Goal: Task Accomplishment & Management: Complete application form

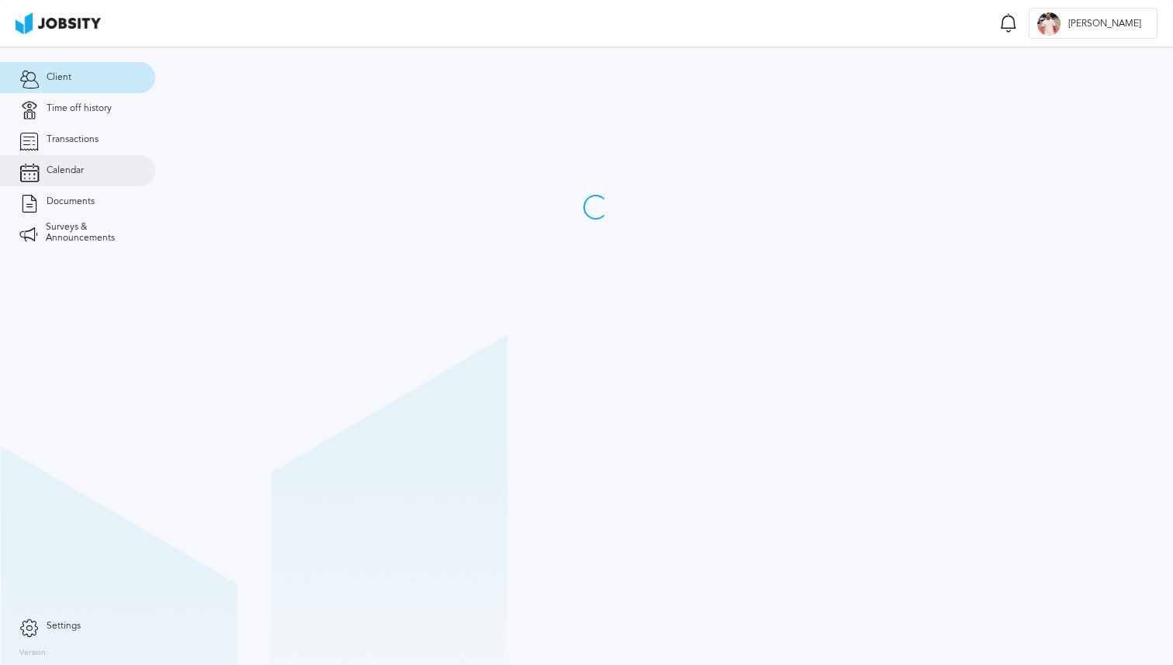
click at [57, 173] on span "Calendar" at bounding box center [65, 170] width 37 height 11
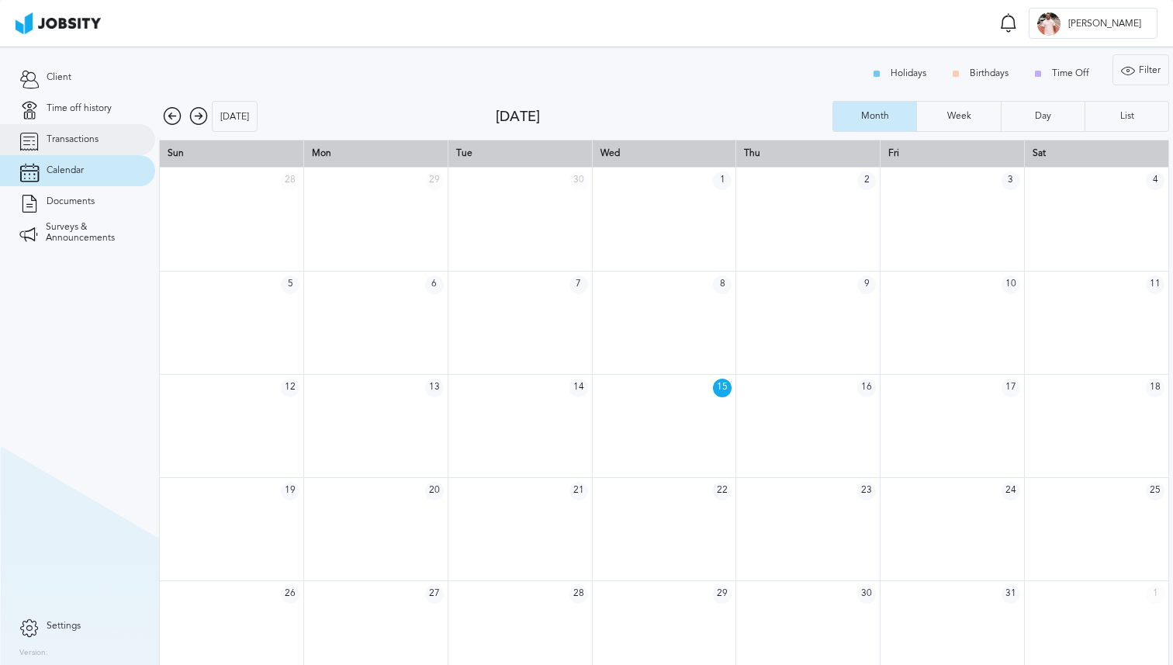
click at [73, 148] on link "Transactions" at bounding box center [77, 139] width 155 height 31
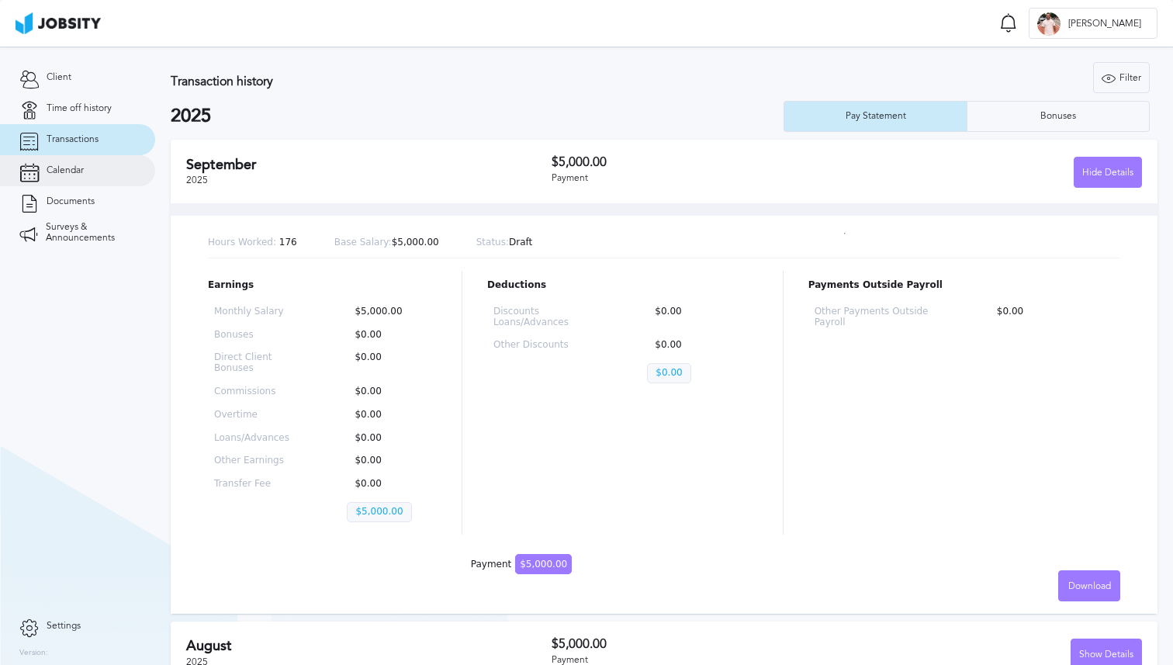
click at [83, 173] on span "Calendar" at bounding box center [65, 170] width 37 height 11
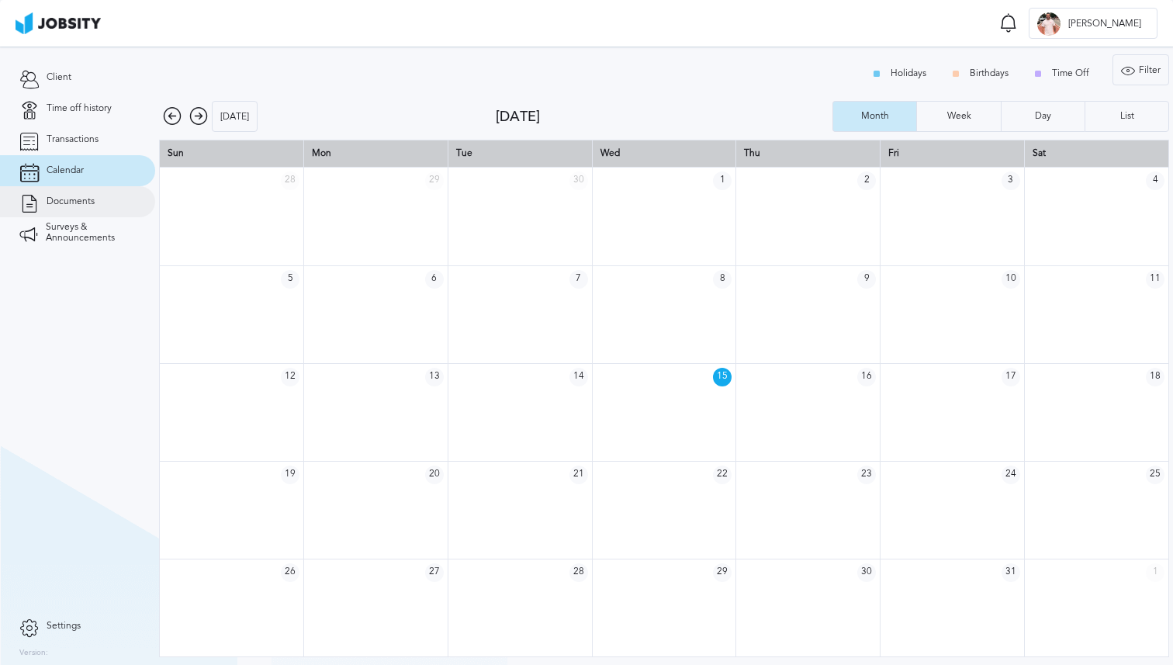
click at [93, 205] on span "Documents" at bounding box center [71, 201] width 48 height 11
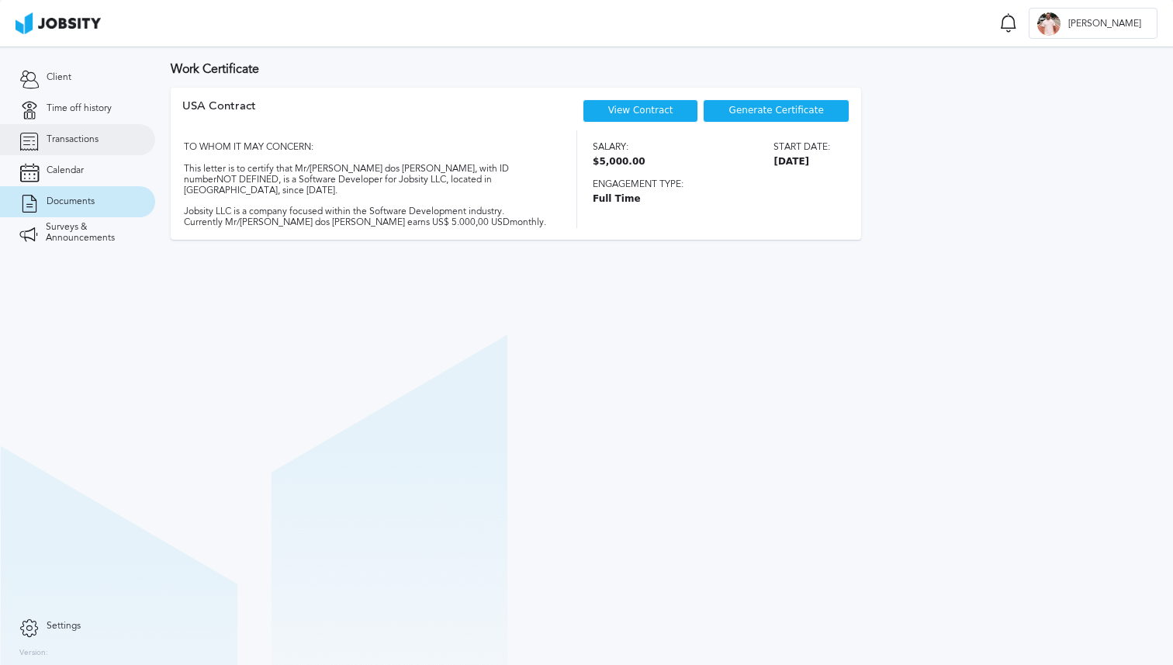
click at [98, 140] on link "Transactions" at bounding box center [77, 139] width 155 height 31
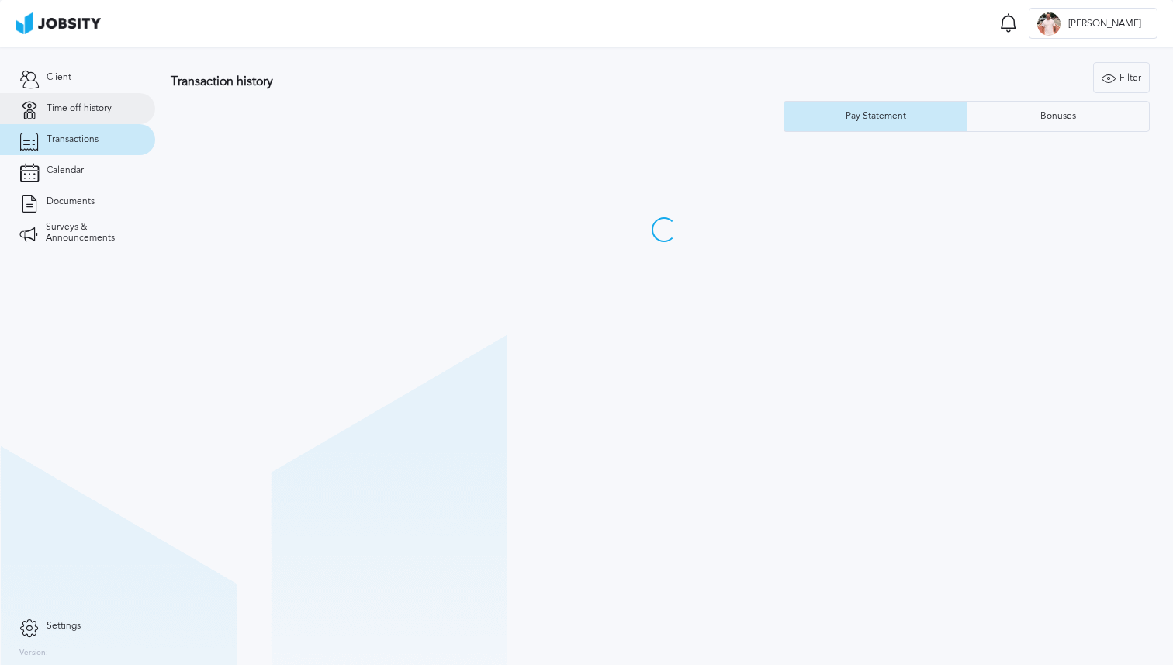
click at [99, 107] on span "Time off history" at bounding box center [79, 108] width 65 height 11
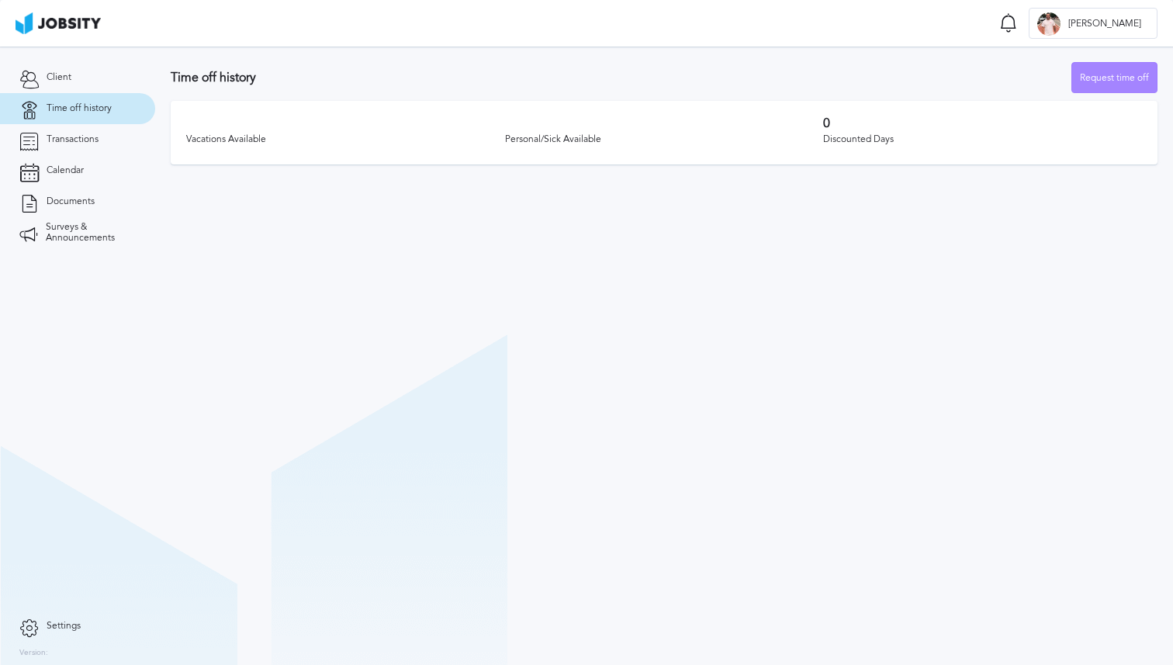
click at [1091, 80] on div "Request time off" at bounding box center [1115, 78] width 85 height 31
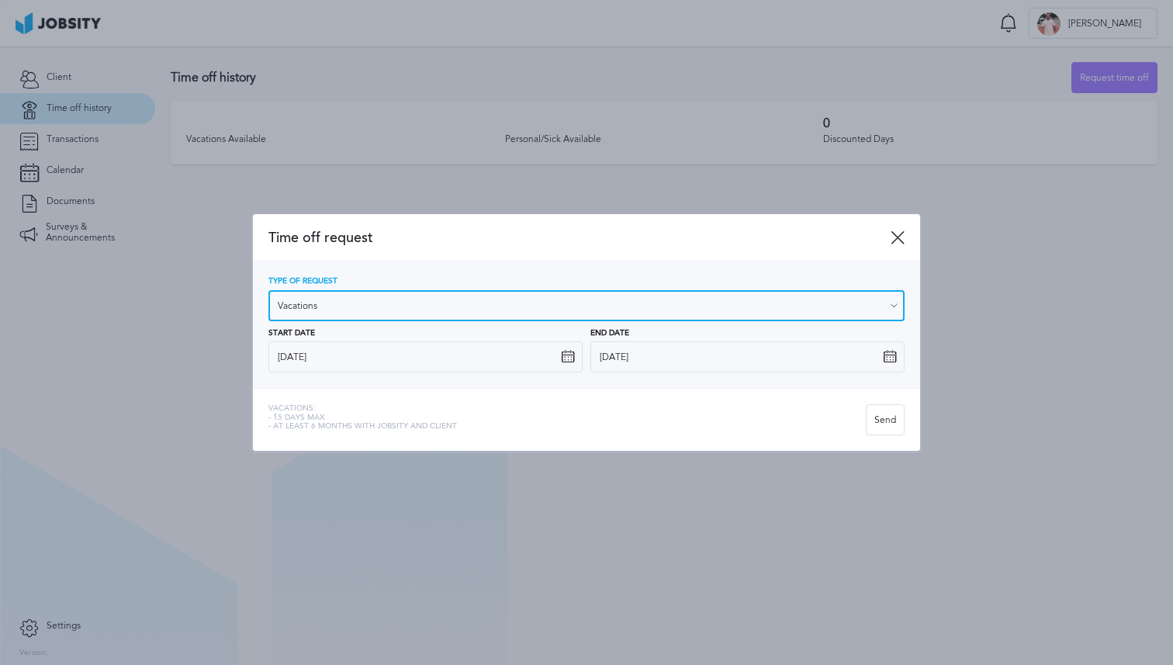
click at [419, 309] on input "Vacations" at bounding box center [587, 305] width 636 height 31
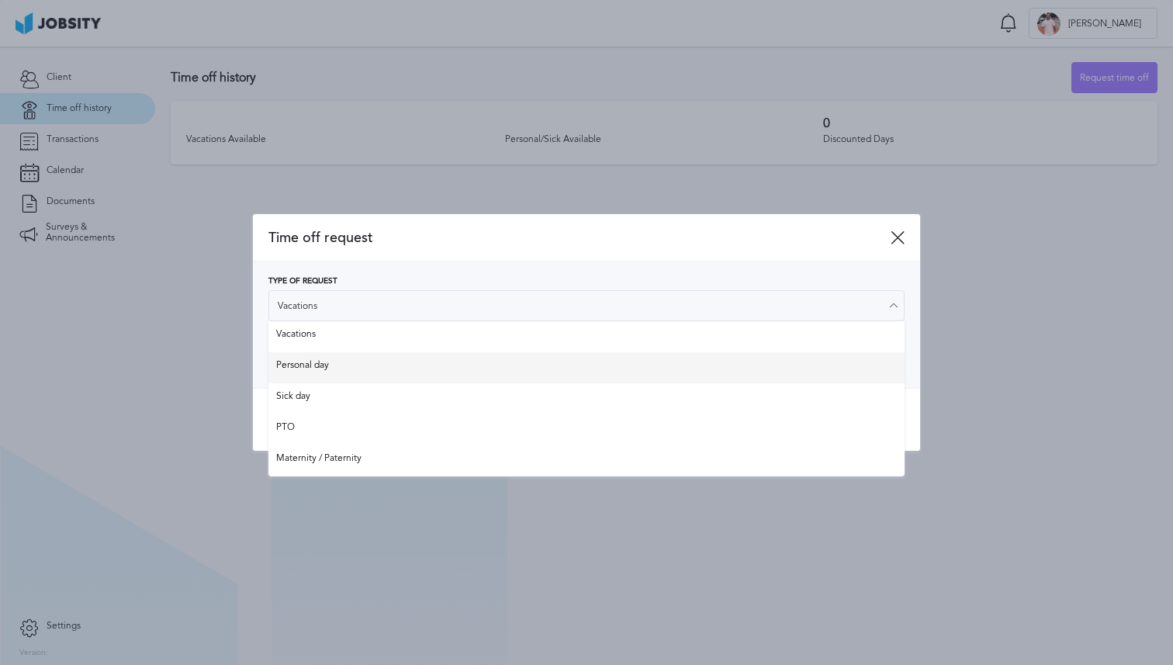
type input "Personal day"
click at [391, 365] on div "Type of Request Personal day Vacations Personal day Sick day PTO Maternity / Pa…" at bounding box center [587, 324] width 636 height 95
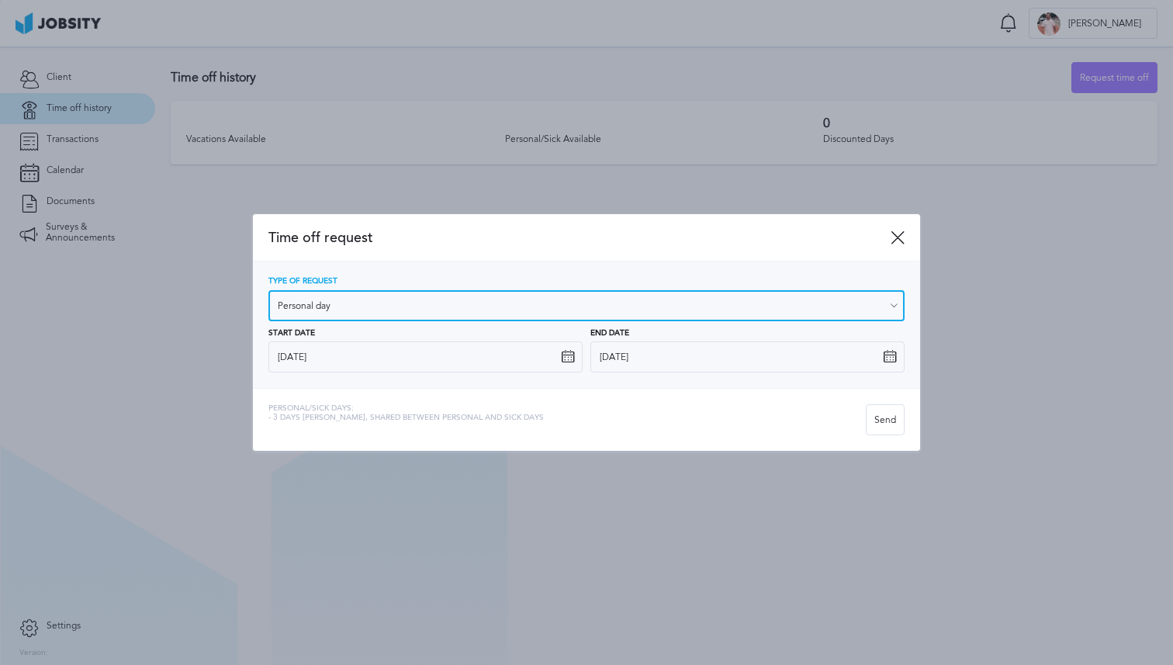
click at [393, 309] on input "Personal day" at bounding box center [587, 305] width 636 height 31
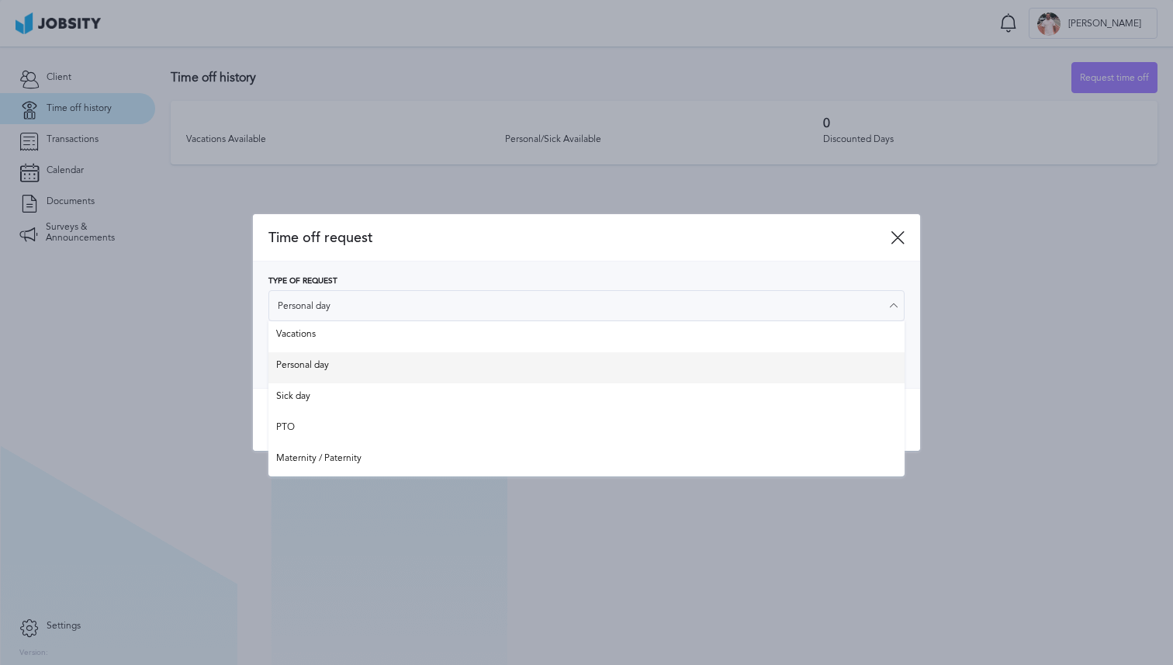
click at [355, 364] on div "Type of Request Personal day Vacations Personal day Sick day PTO Maternity / Pa…" at bounding box center [587, 324] width 636 height 95
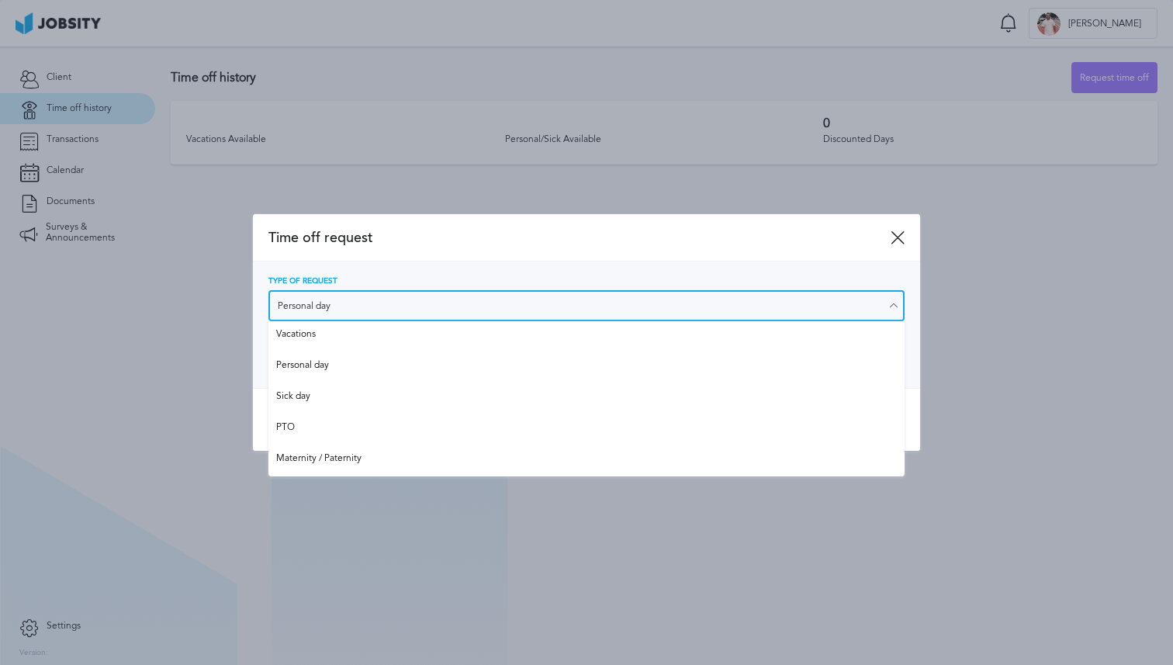
click at [382, 295] on input "Personal day" at bounding box center [587, 305] width 636 height 31
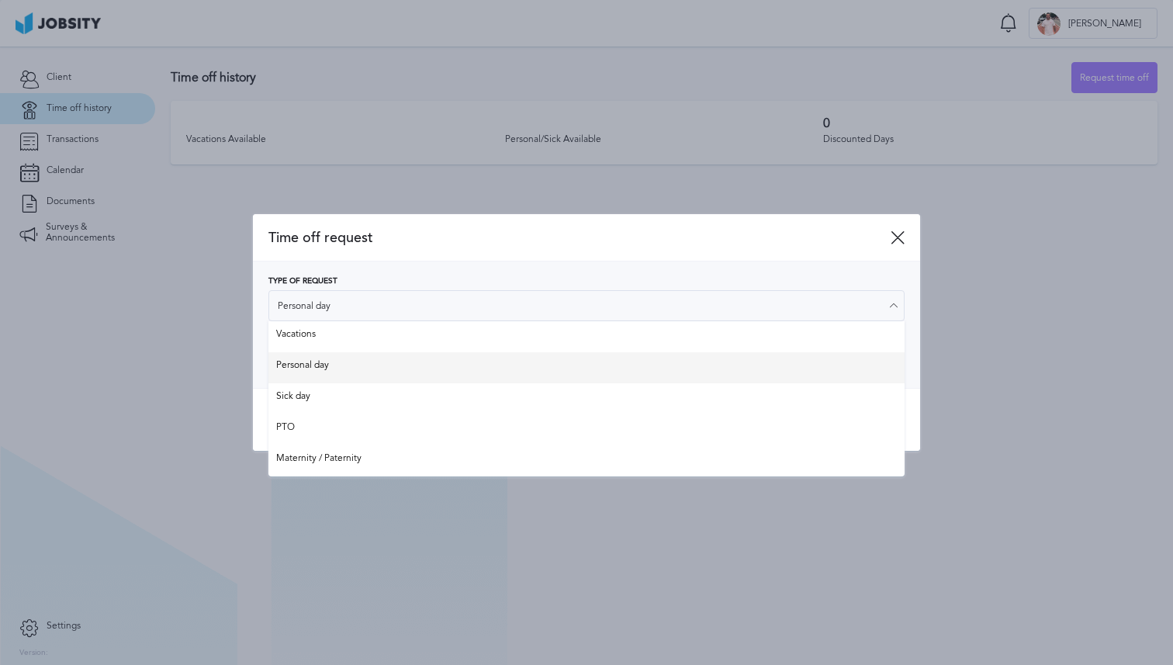
click at [331, 371] on div "Type of Request Personal day Vacations Personal day Sick day PTO Maternity / Pa…" at bounding box center [587, 324] width 636 height 95
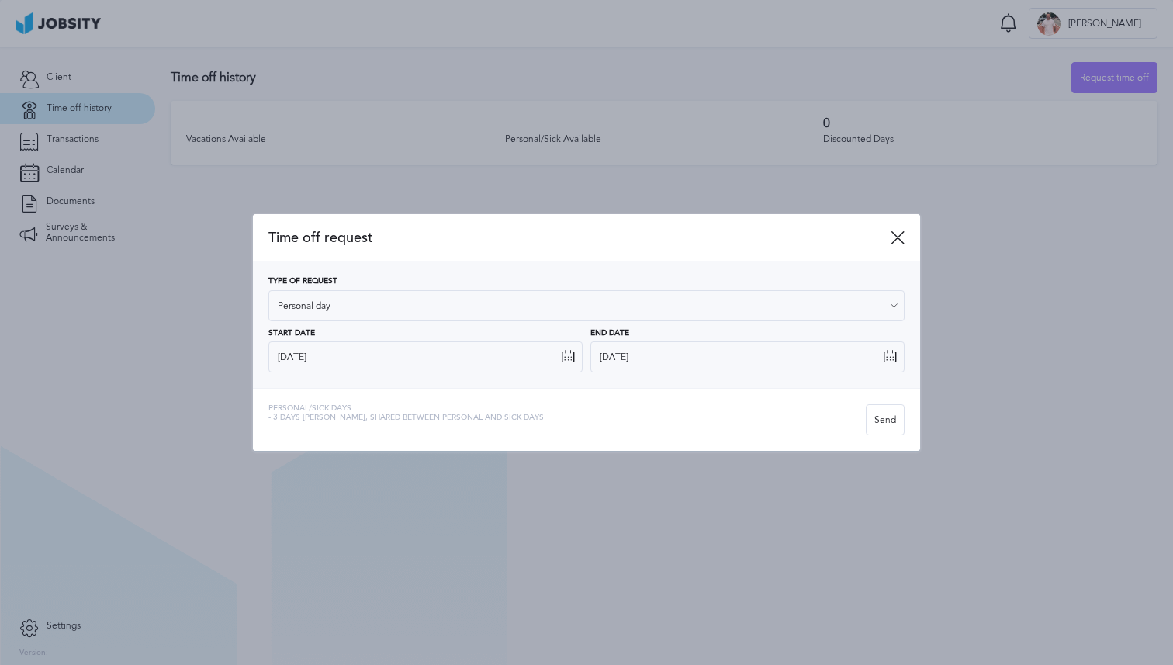
click at [566, 359] on icon at bounding box center [568, 357] width 14 height 14
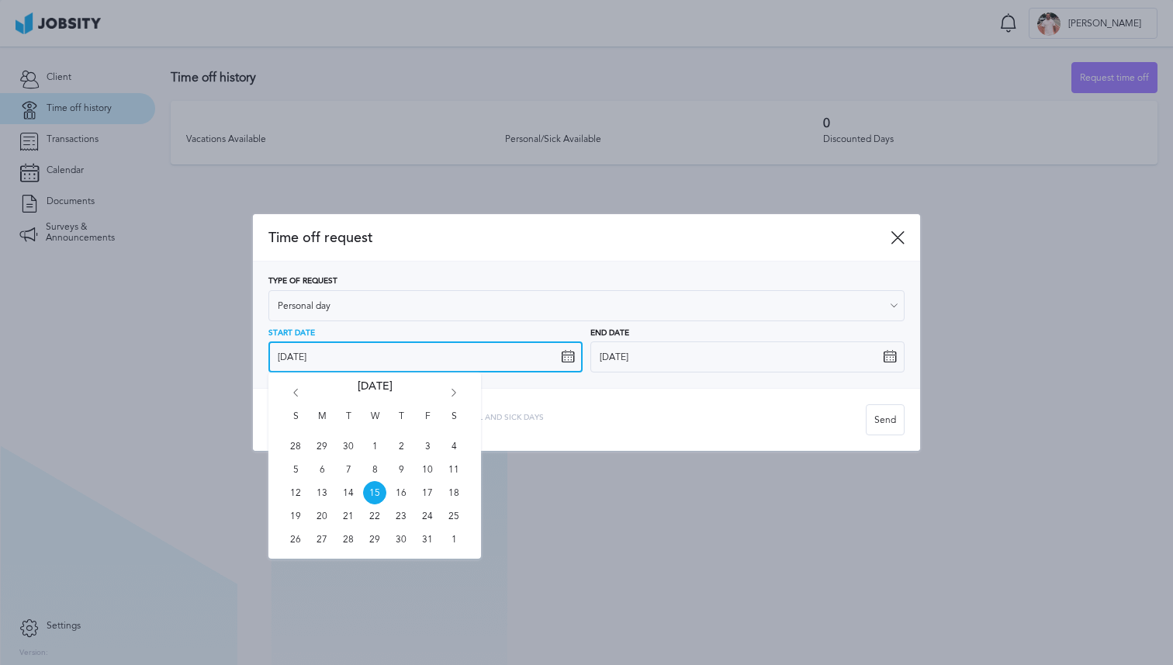
click at [289, 360] on input "[DATE]" at bounding box center [426, 356] width 314 height 31
click at [430, 521] on span "24" at bounding box center [427, 515] width 23 height 23
type input "[DATE]"
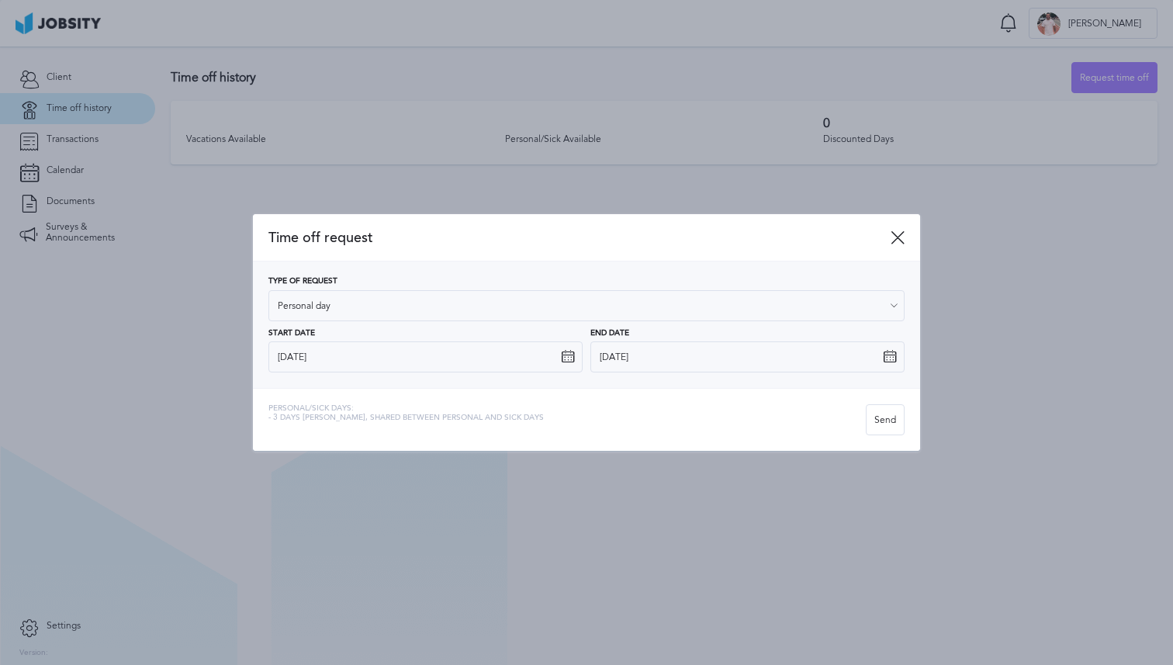
click at [891, 355] on icon at bounding box center [890, 357] width 14 height 14
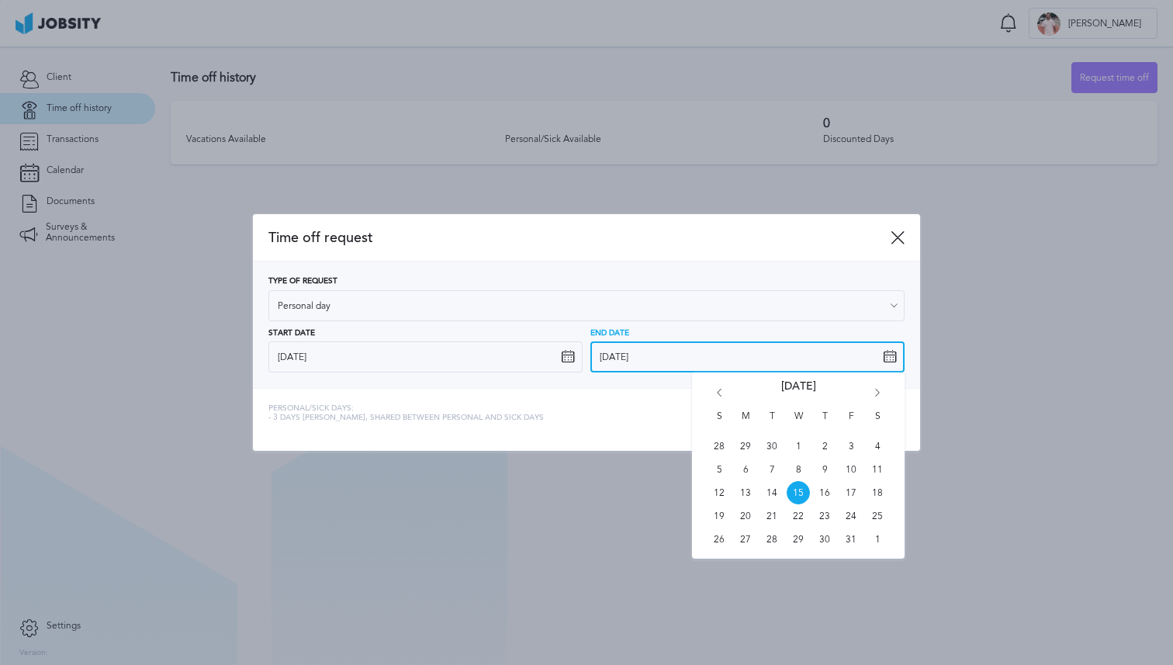
click at [779, 360] on input "[DATE]" at bounding box center [748, 356] width 314 height 31
click at [854, 517] on span "24" at bounding box center [851, 515] width 23 height 23
type input "[DATE]"
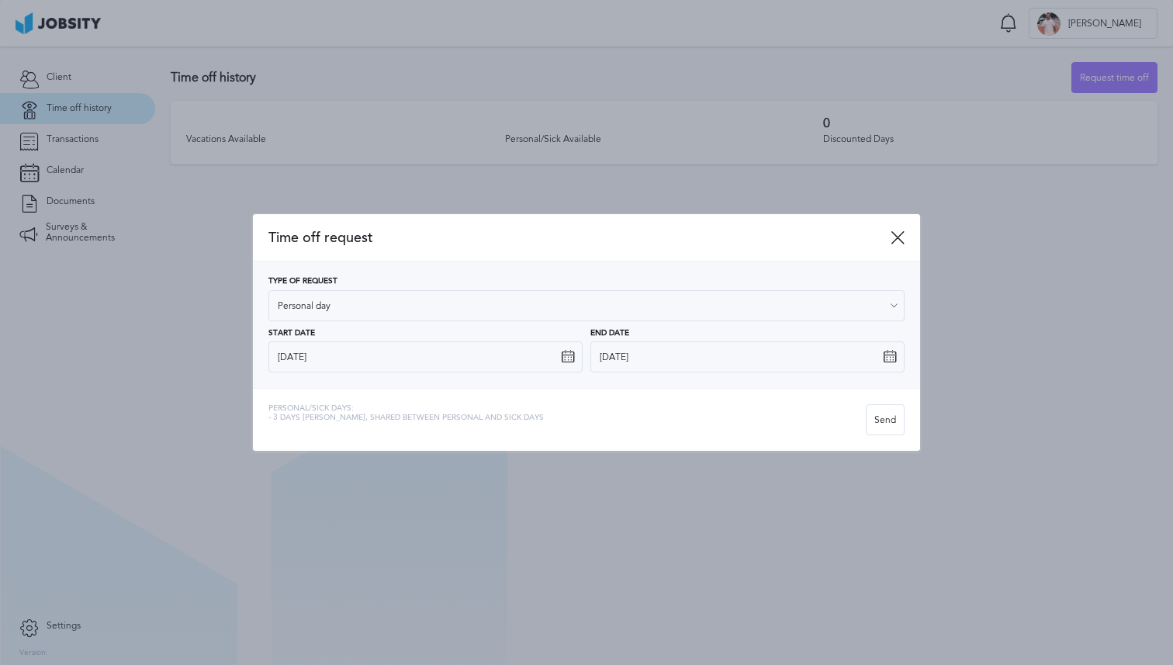
click at [831, 56] on div at bounding box center [586, 332] width 1173 height 665
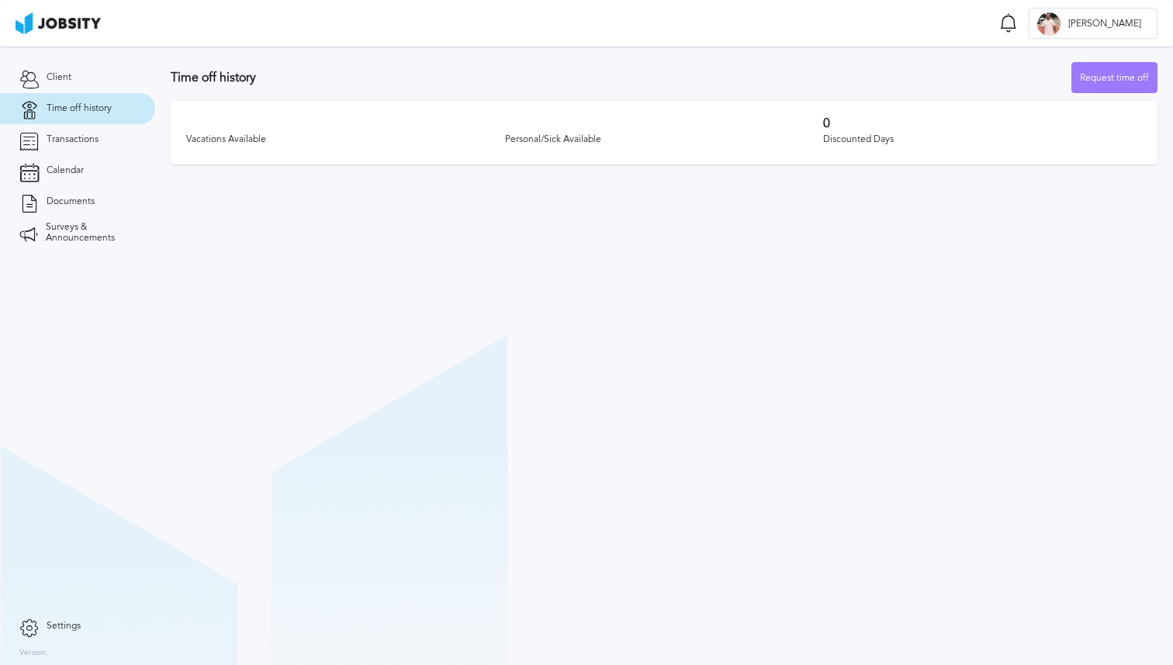
click at [938, 38] on section "Time off Notifications [PERSON_NAME] all as seen No notifications to show ... V…" at bounding box center [586, 23] width 1173 height 47
